Goal: Task Accomplishment & Management: Complete application form

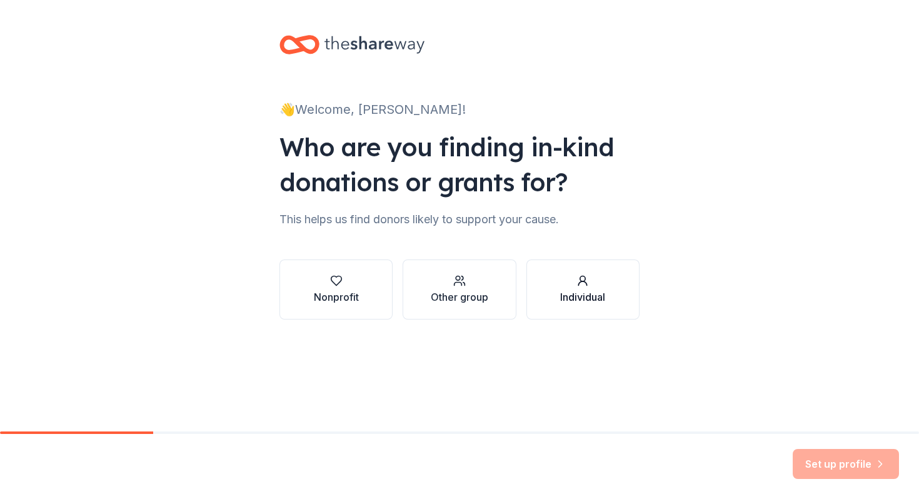
click at [562, 291] on div "Individual" at bounding box center [582, 297] width 45 height 15
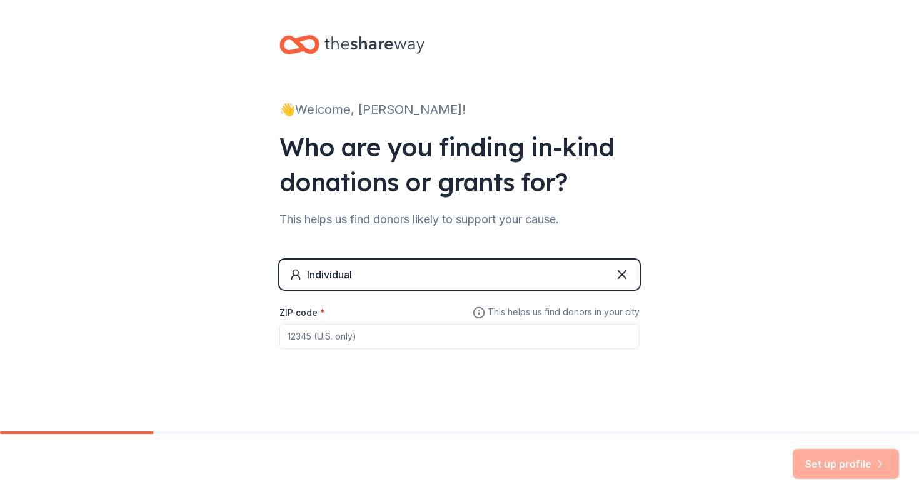
click at [470, 346] on input "ZIP code *" at bounding box center [460, 336] width 360 height 25
type input "68133"
click at [823, 470] on button "Set up profile" at bounding box center [846, 464] width 106 height 30
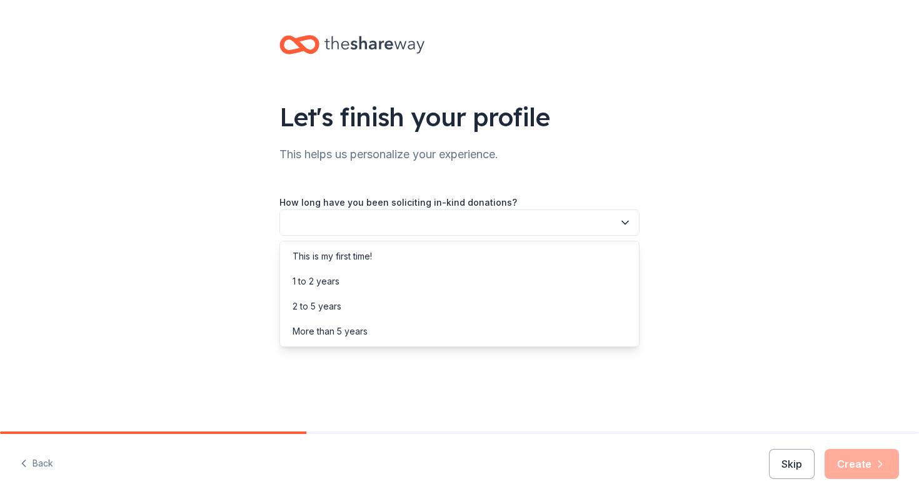
click at [603, 222] on button "button" at bounding box center [460, 222] width 360 height 26
click at [558, 256] on div "This is my first time!" at bounding box center [460, 256] width 354 height 25
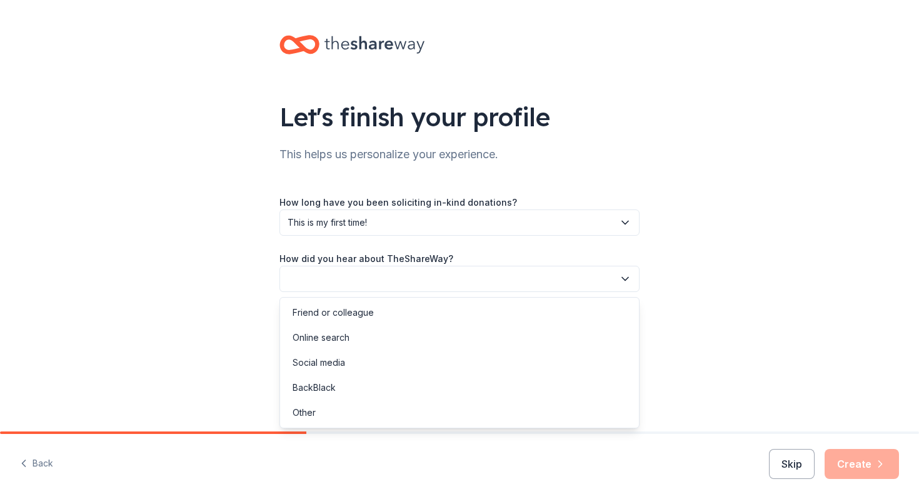
click at [634, 286] on button "button" at bounding box center [460, 279] width 360 height 26
click at [548, 340] on div "Online search" at bounding box center [460, 337] width 354 height 25
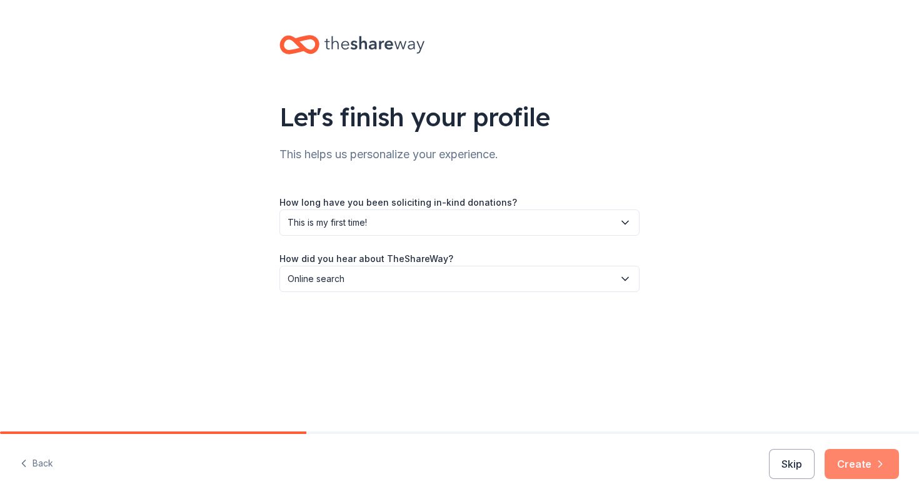
click at [862, 463] on button "Create" at bounding box center [862, 464] width 74 height 30
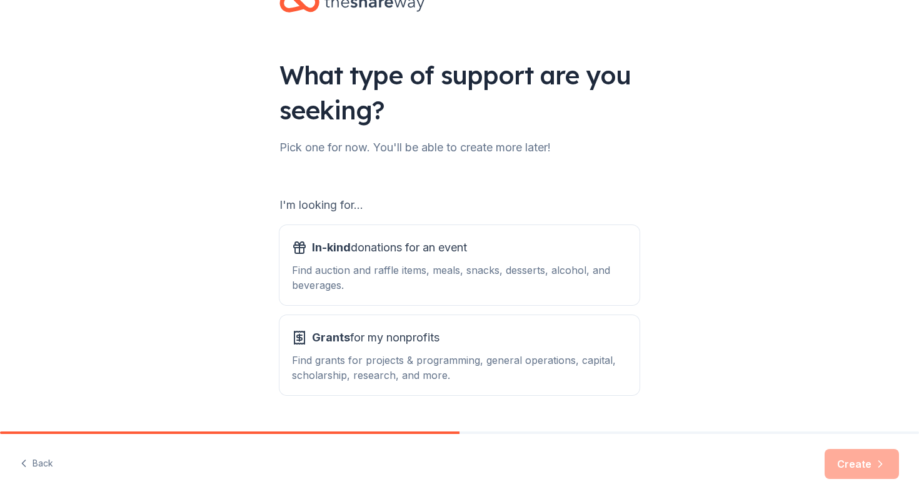
scroll to position [73, 0]
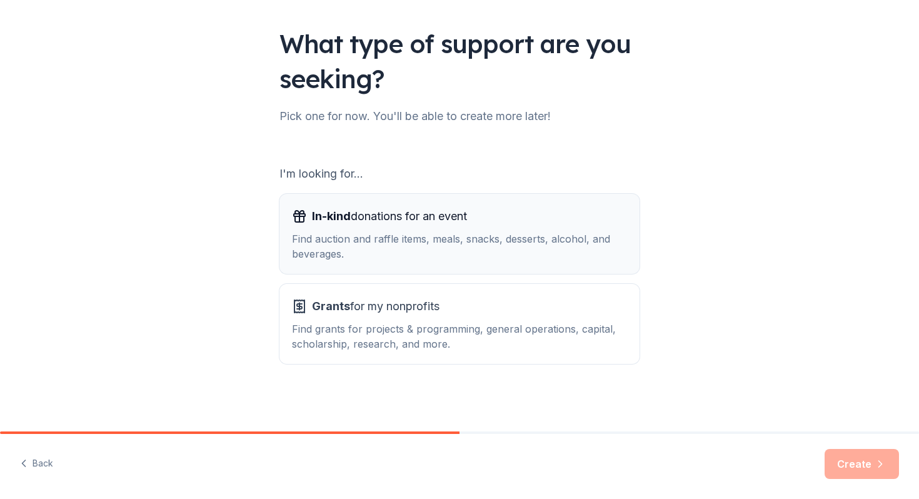
click at [557, 251] on div "Find auction and raffle items, meals, snacks, desserts, alcohol, and beverages." at bounding box center [459, 246] width 335 height 30
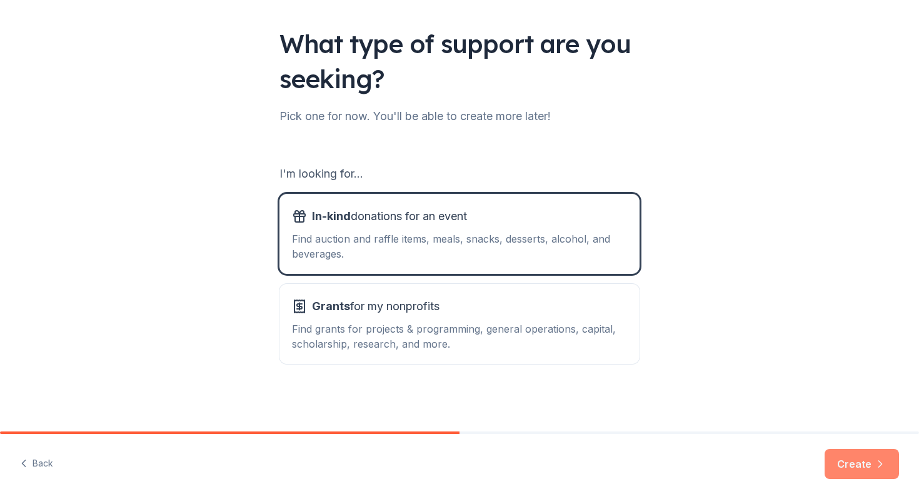
click at [865, 465] on button "Create" at bounding box center [862, 464] width 74 height 30
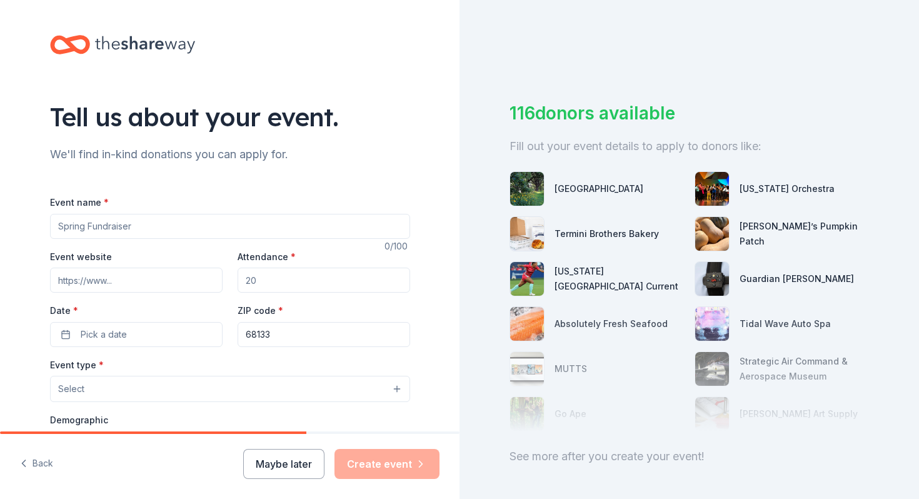
click at [230, 229] on input "Event name *" at bounding box center [230, 226] width 360 height 25
type input "Poker Run for [PERSON_NAME]"
drag, startPoint x: 267, startPoint y: 278, endPoint x: 230, endPoint y: 278, distance: 37.5
click at [229, 278] on div "Event website Attendance * Date * Pick a date ZIP code * 68133" at bounding box center [230, 298] width 360 height 98
type input "100"
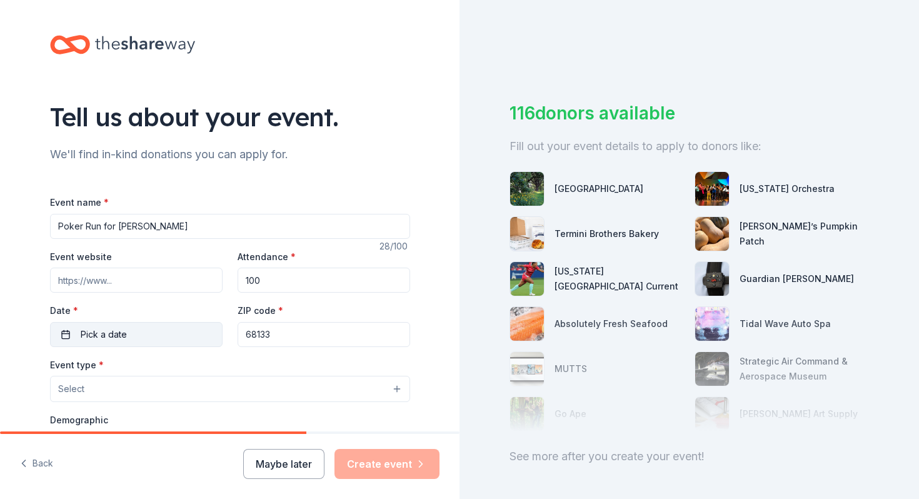
click at [215, 333] on button "Pick a date" at bounding box center [136, 334] width 173 height 25
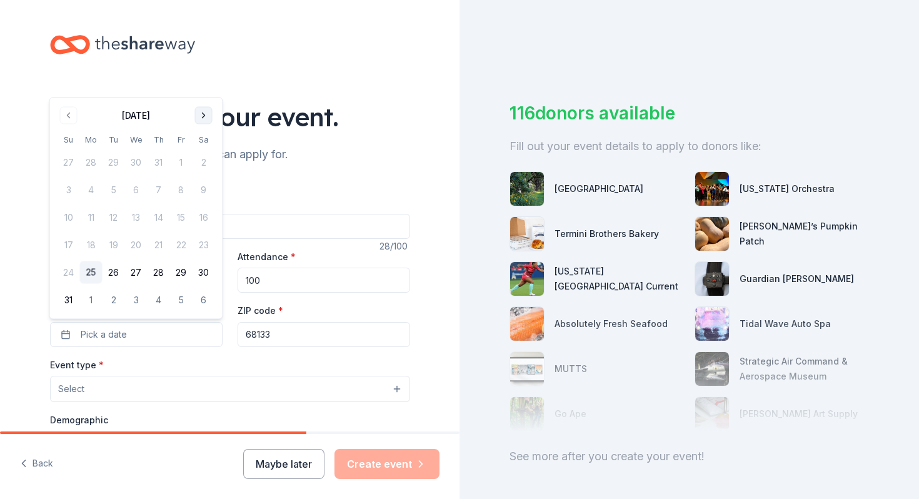
click at [203, 122] on button "Go to next month" at bounding box center [204, 116] width 18 height 18
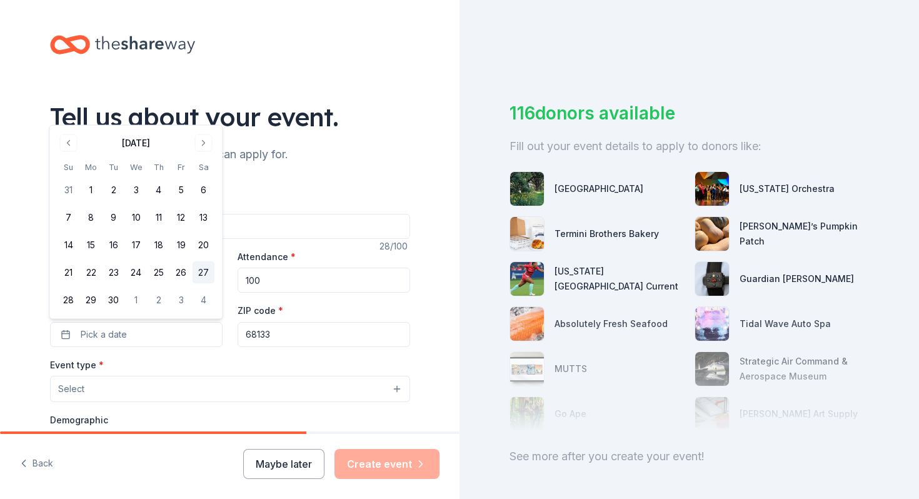
click at [204, 270] on button "27" at bounding box center [204, 272] width 23 height 23
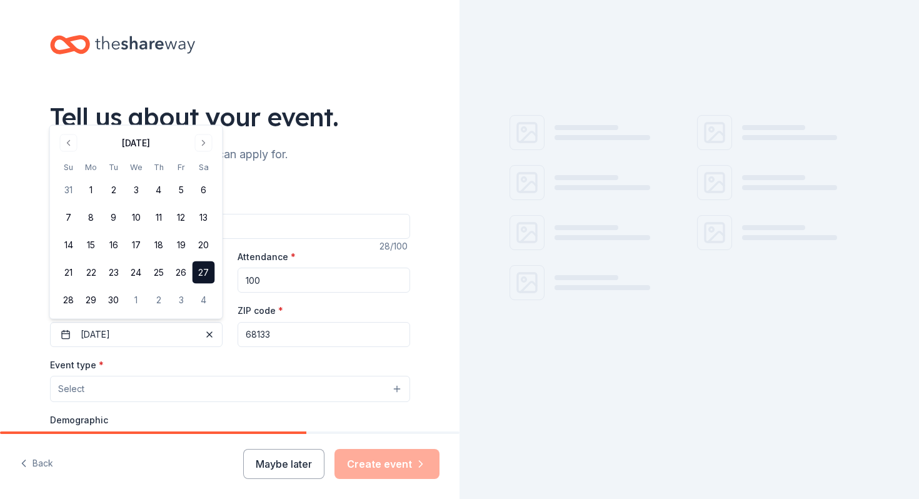
click at [280, 331] on input "68133" at bounding box center [324, 334] width 173 height 25
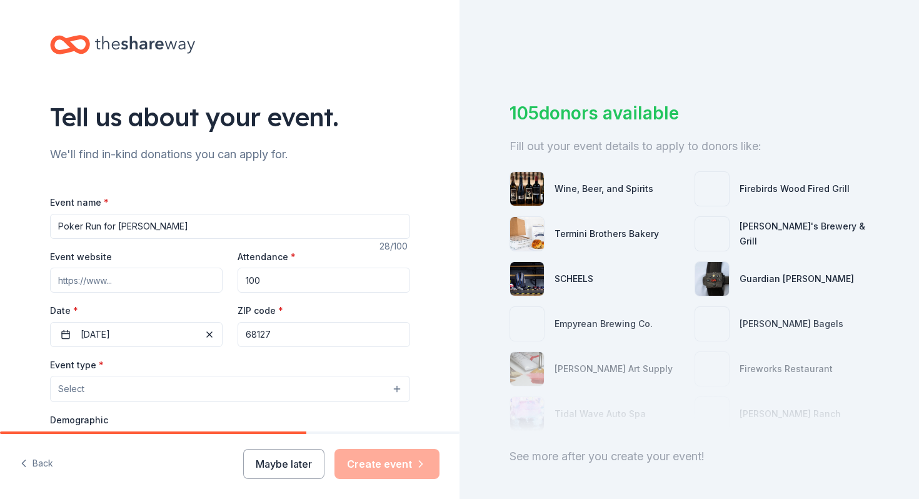
type input "68127"
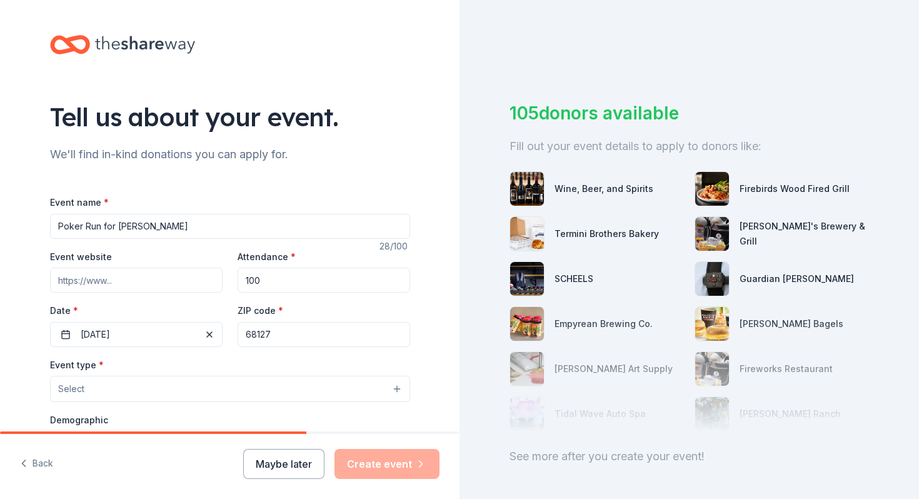
click at [244, 395] on button "Select" at bounding box center [230, 389] width 360 height 26
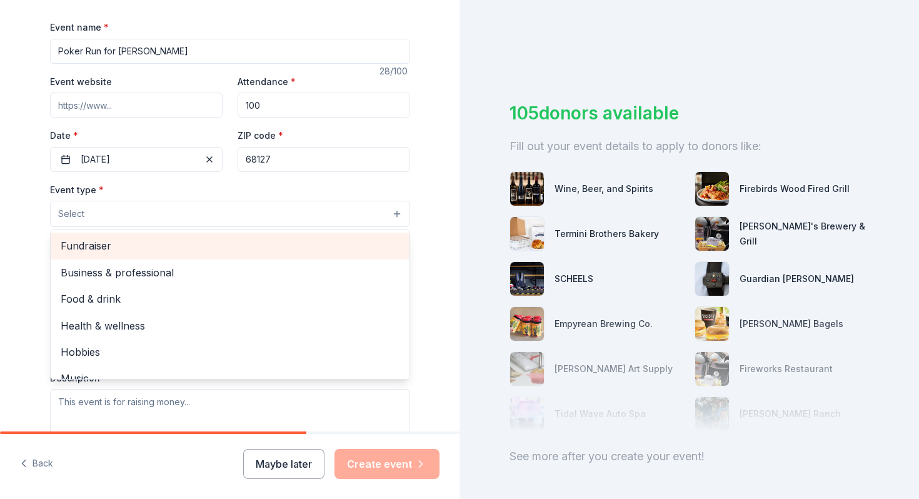
click at [129, 254] on span "Fundraiser" at bounding box center [230, 246] width 339 height 16
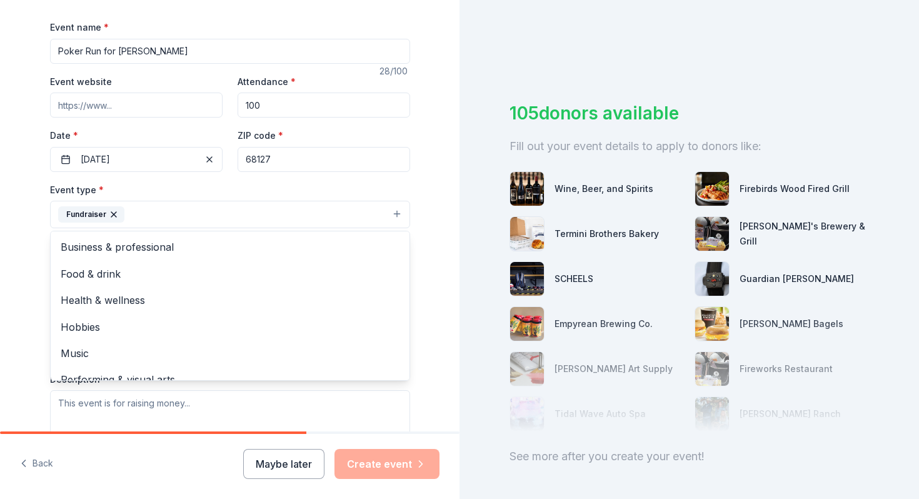
click at [28, 328] on div "Tell us about your event. We'll find in-kind donations you can apply for. Event…" at bounding box center [230, 242] width 460 height 834
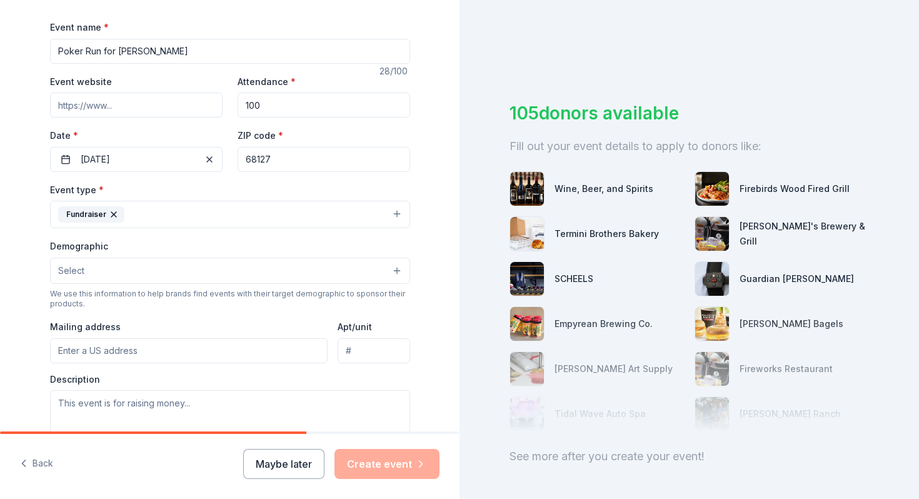
click at [122, 357] on input "Mailing address" at bounding box center [189, 350] width 278 height 25
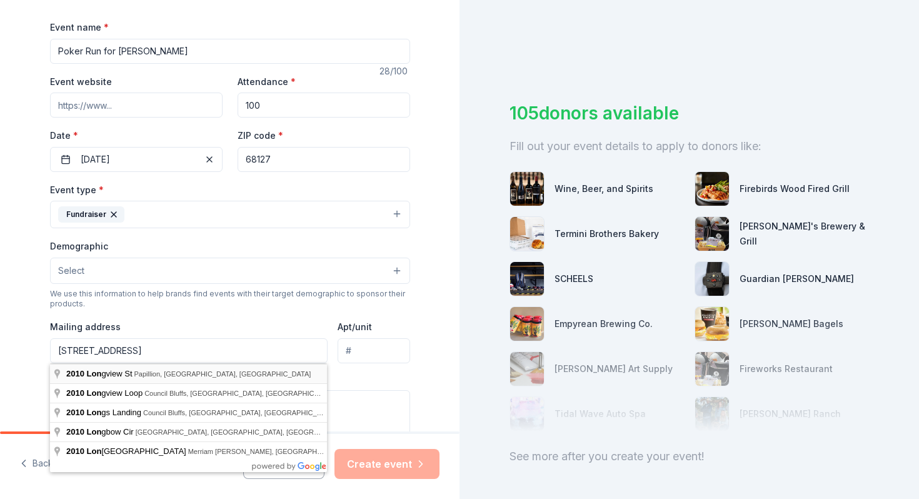
type input "[STREET_ADDRESS]"
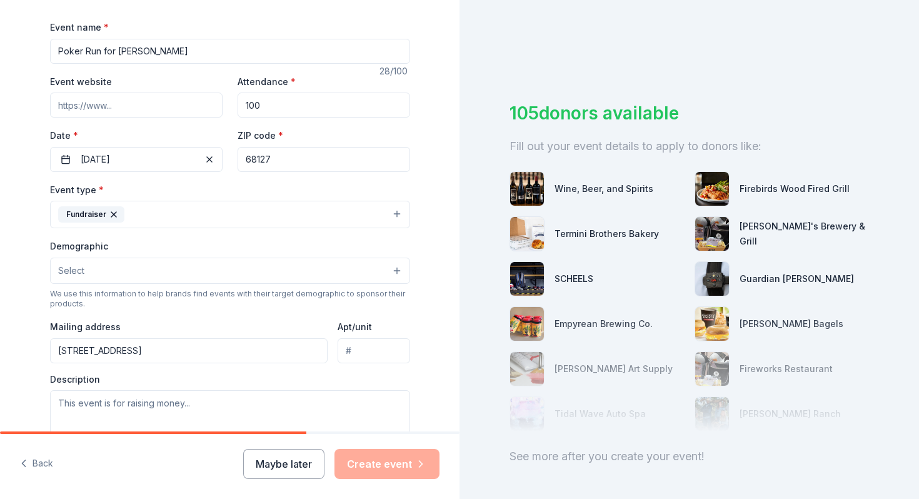
click at [286, 167] on input "68127" at bounding box center [324, 159] width 173 height 25
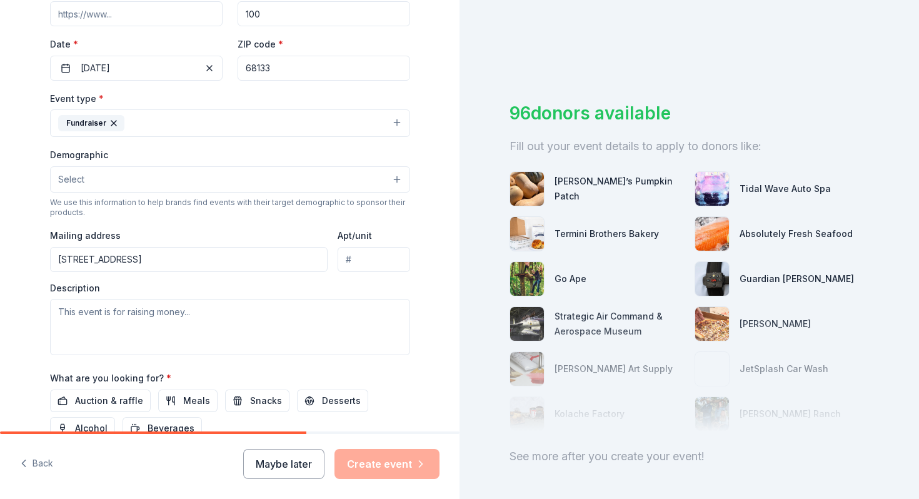
scroll to position [281, 0]
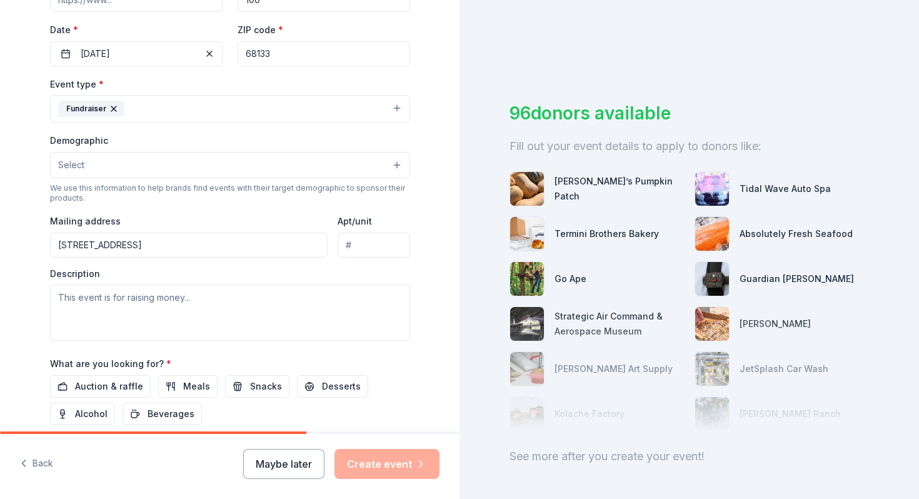
type input "68133"
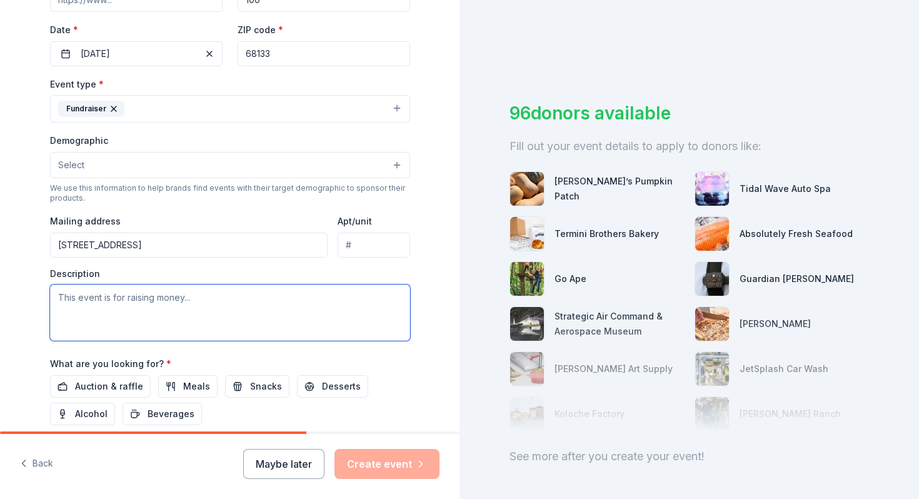
click at [129, 310] on textarea at bounding box center [230, 313] width 360 height 56
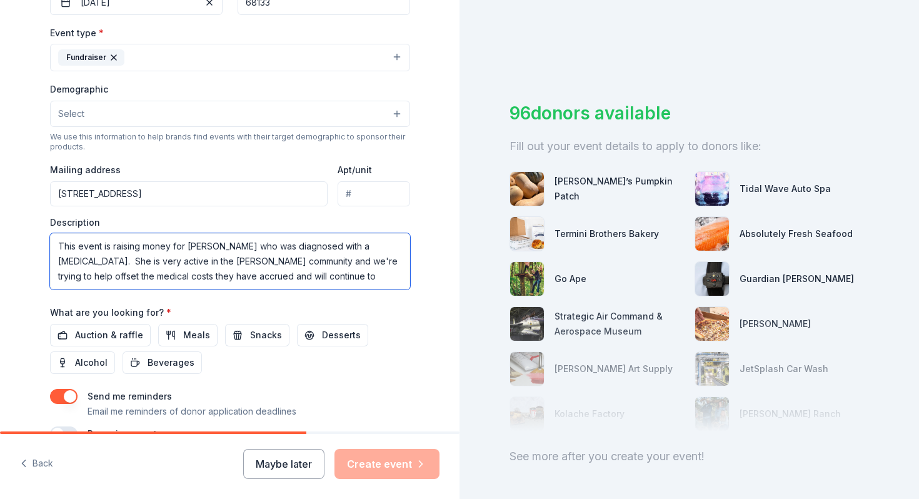
scroll to position [336, 0]
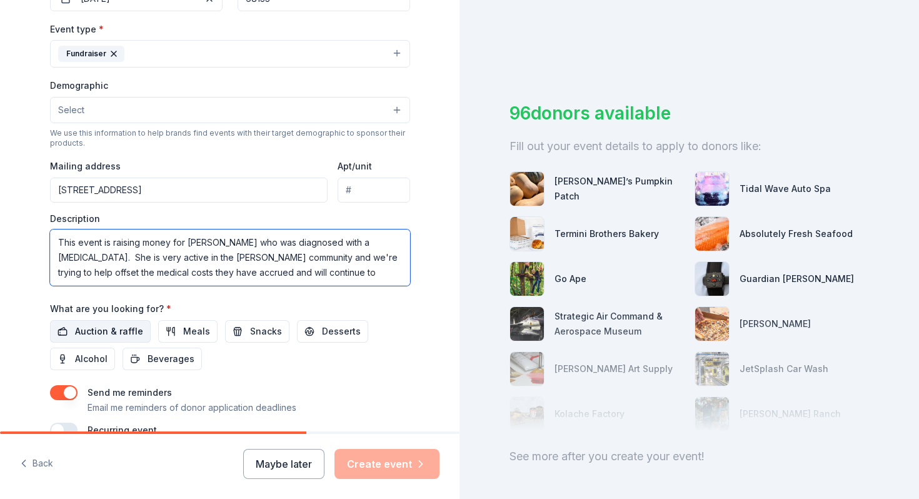
type textarea "This event is raising money for [PERSON_NAME] who was diagnosed with a [MEDICAL…"
click at [98, 331] on span "Auction & raffle" at bounding box center [109, 331] width 68 height 15
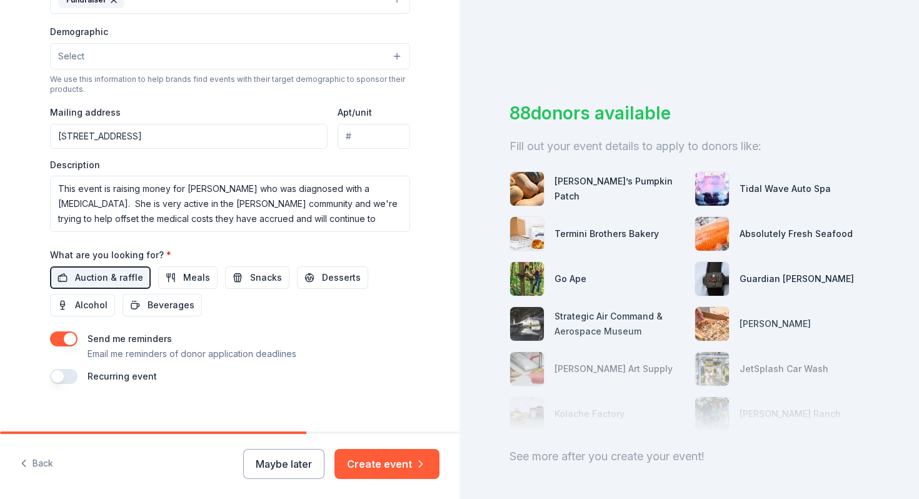
scroll to position [402, 0]
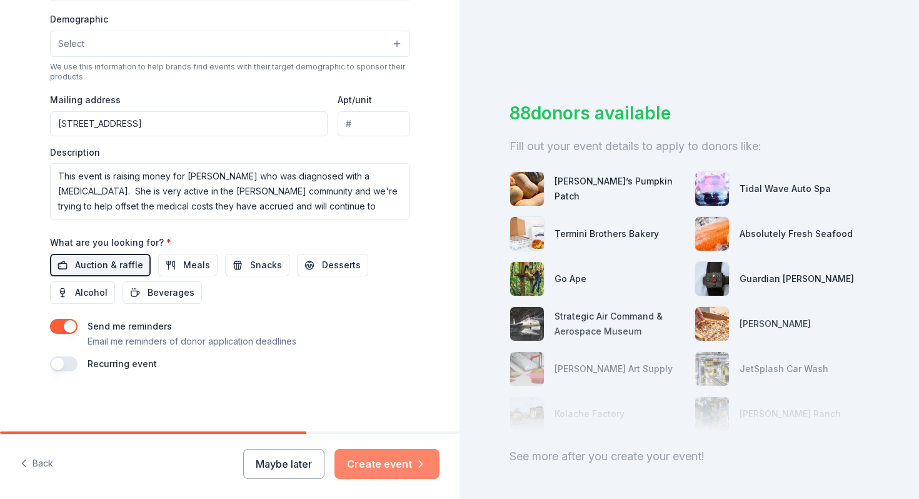
click at [401, 471] on button "Create event" at bounding box center [387, 464] width 105 height 30
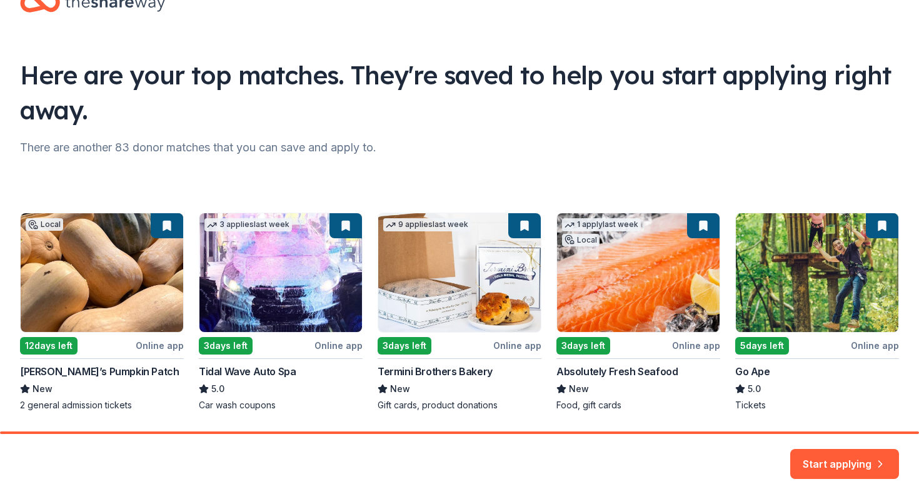
scroll to position [82, 0]
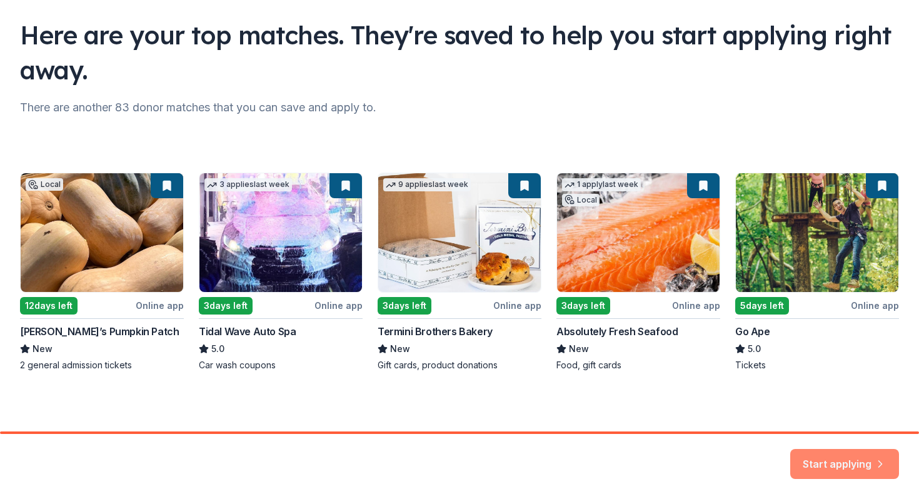
click at [841, 468] on button "Start applying" at bounding box center [844, 456] width 109 height 30
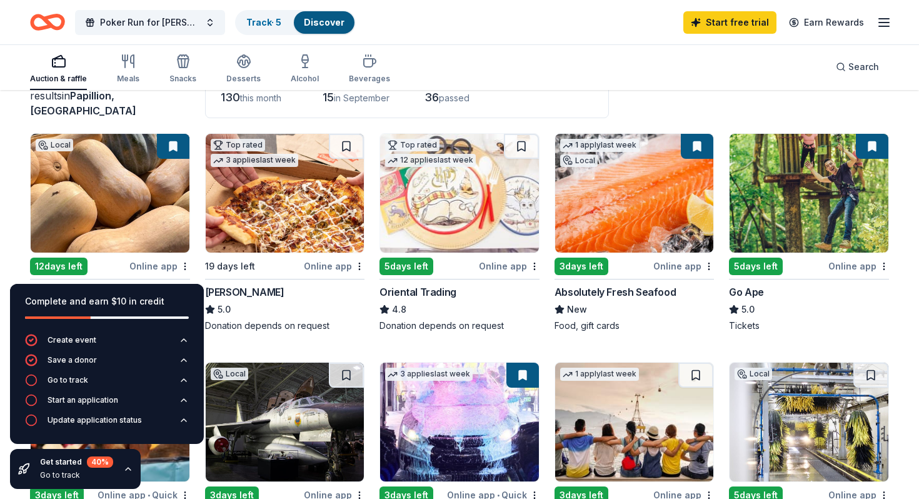
scroll to position [102, 0]
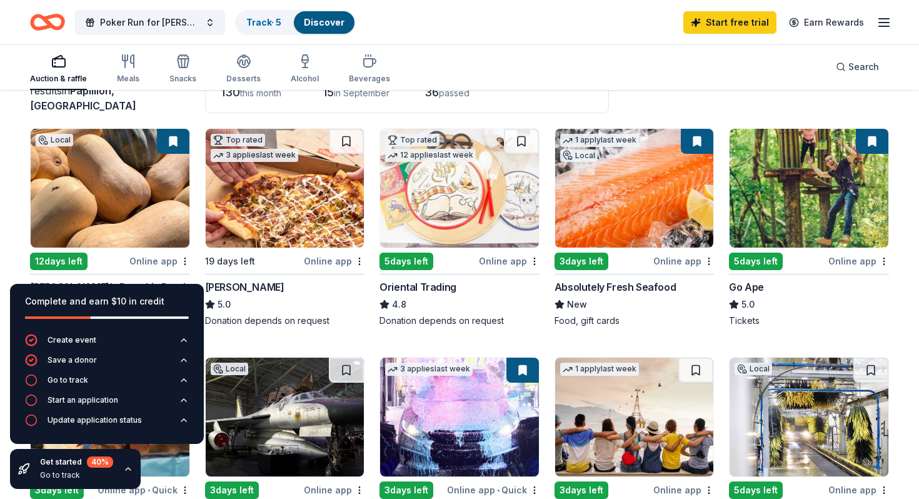
click at [161, 261] on div "Online app" at bounding box center [159, 261] width 61 height 16
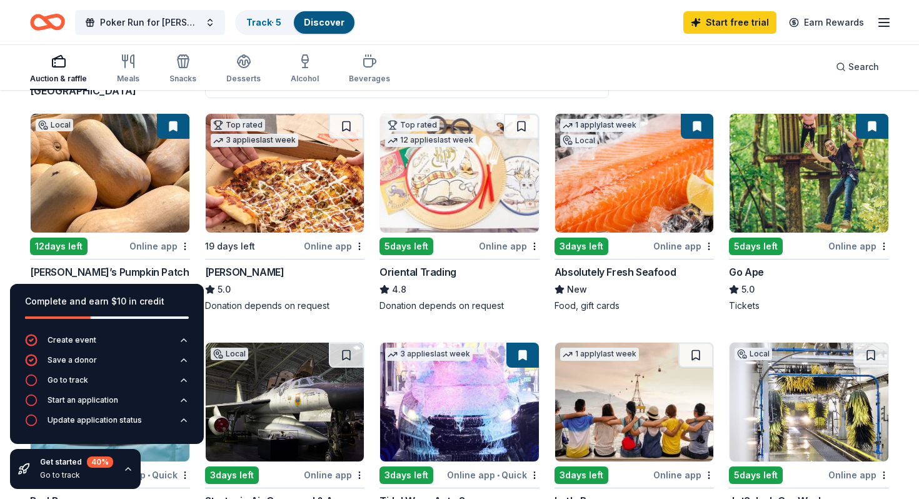
scroll to position [119, 0]
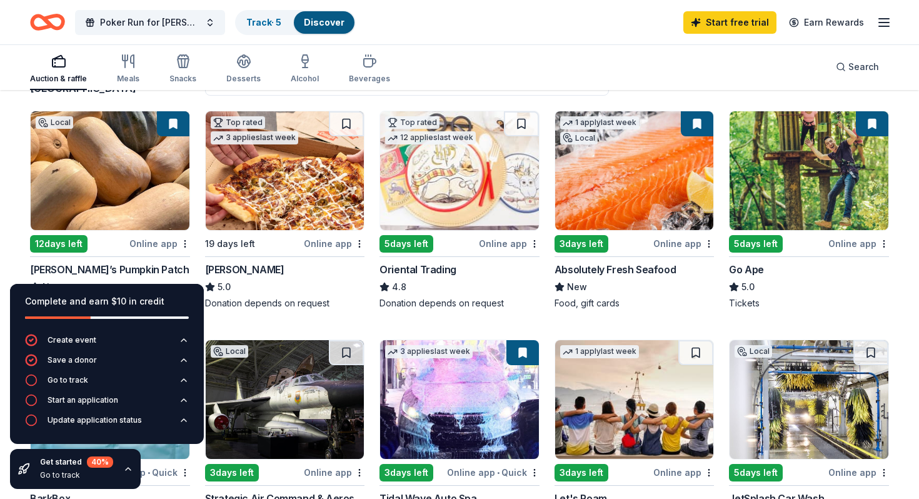
click at [853, 245] on div "Online app" at bounding box center [859, 244] width 61 height 16
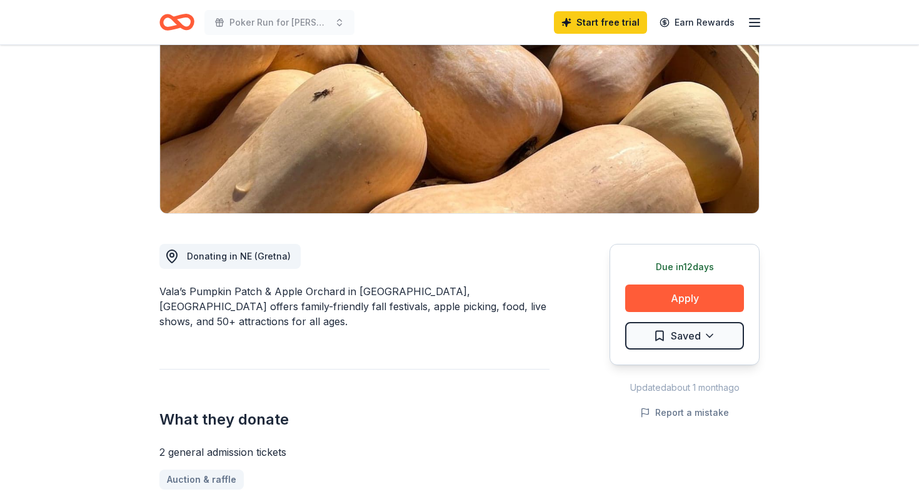
scroll to position [191, 0]
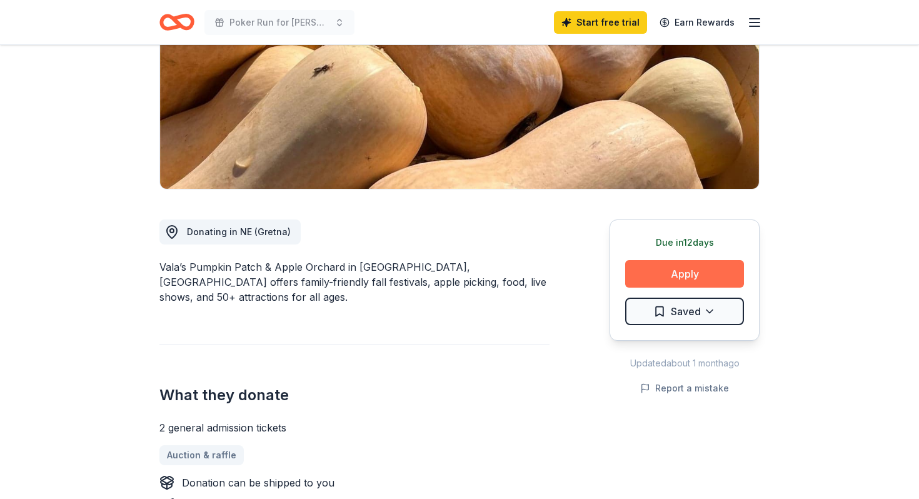
click at [672, 282] on button "Apply" at bounding box center [684, 274] width 119 height 28
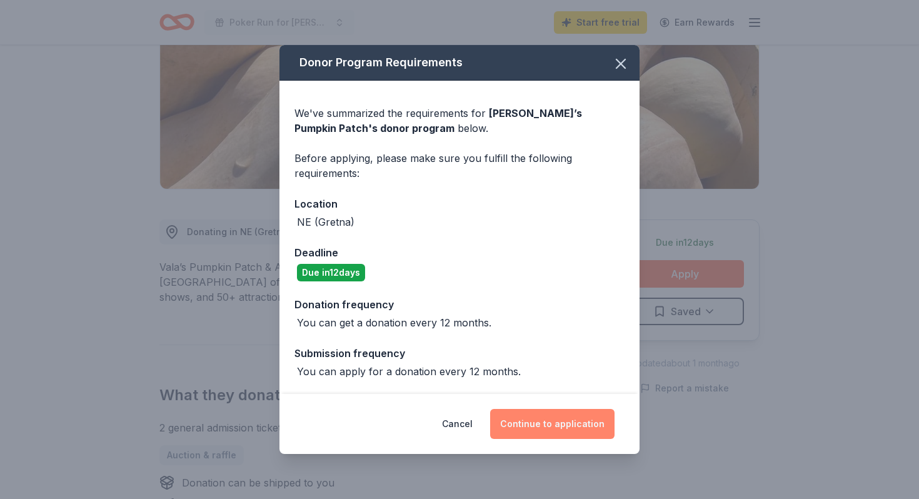
click at [548, 425] on button "Continue to application" at bounding box center [552, 424] width 124 height 30
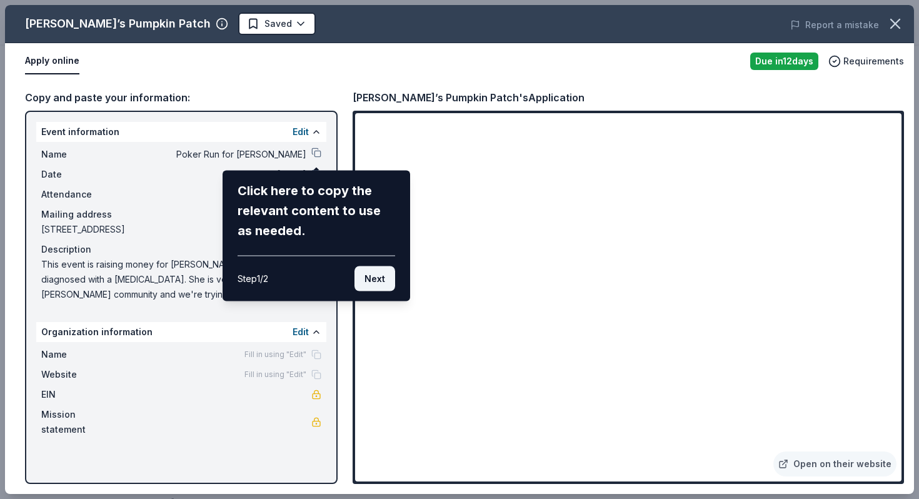
click at [381, 283] on button "Next" at bounding box center [375, 278] width 41 height 25
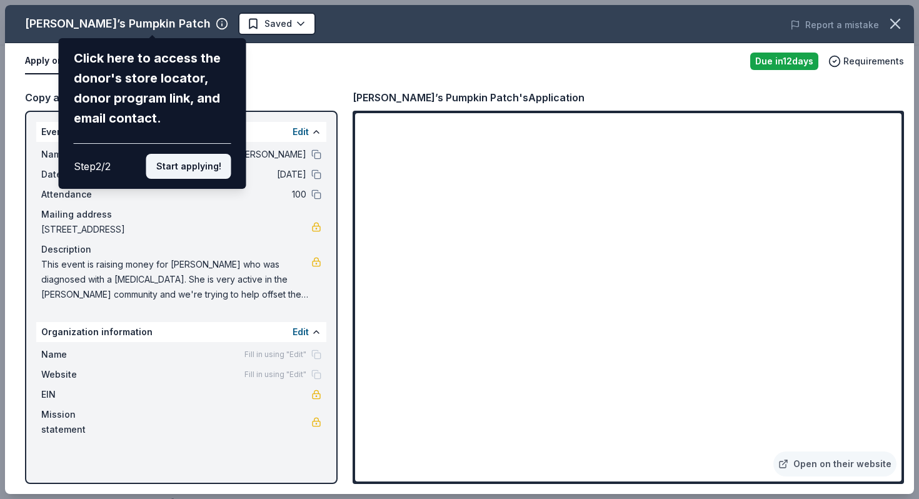
click at [183, 168] on button "Start applying!" at bounding box center [188, 166] width 85 height 25
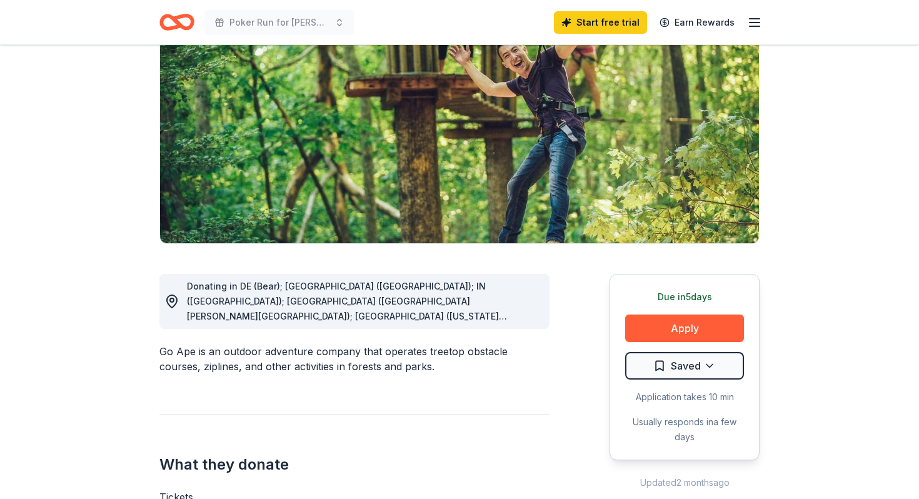
scroll to position [195, 0]
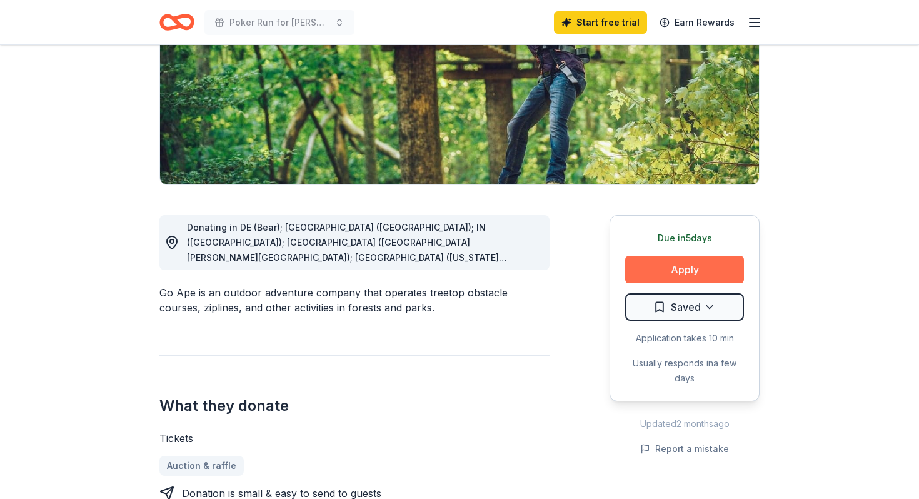
click at [665, 275] on button "Apply" at bounding box center [684, 270] width 119 height 28
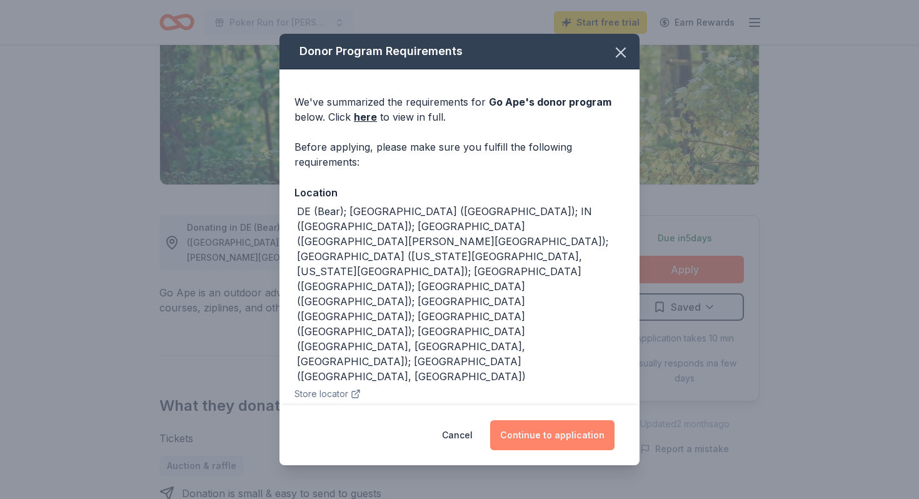
click at [560, 440] on button "Continue to application" at bounding box center [552, 435] width 124 height 30
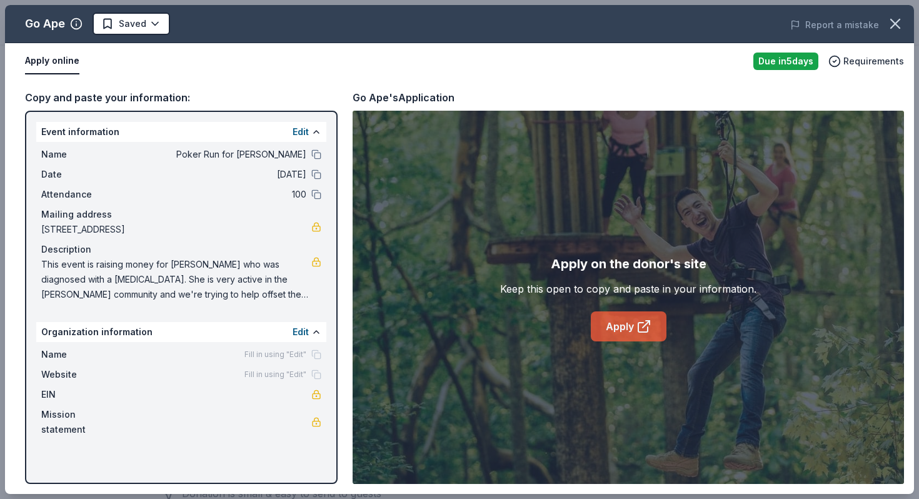
click at [630, 329] on link "Apply" at bounding box center [629, 326] width 76 height 30
